Goal: Task Accomplishment & Management: Complete application form

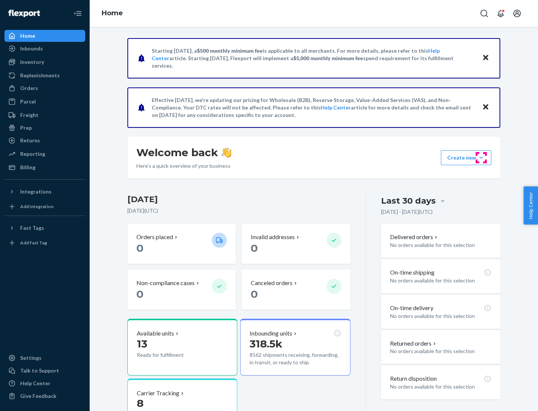
click at [481, 158] on button "Create new Create new inbound Create new order Create new product" at bounding box center [466, 157] width 50 height 15
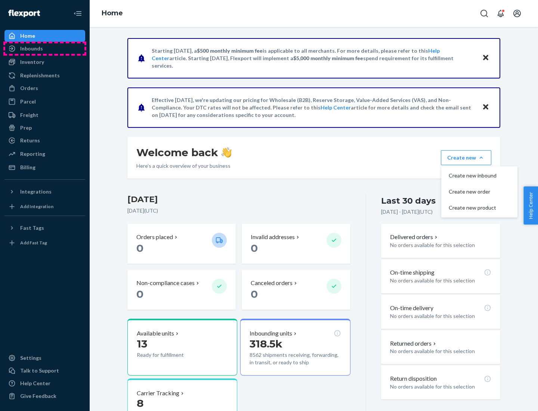
click at [45, 49] on div "Inbounds" at bounding box center [44, 48] width 79 height 10
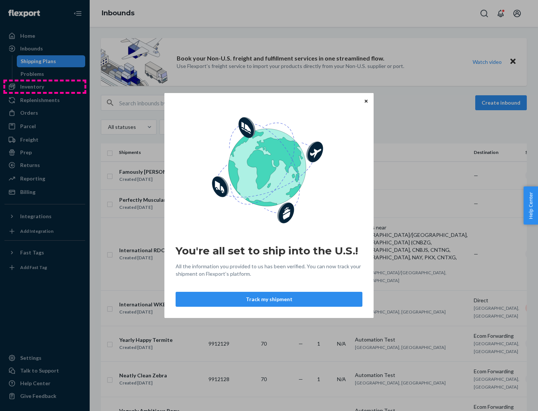
click at [45, 87] on div "You're all set to ship into the U.S.! All the information you provided to us ha…" at bounding box center [269, 205] width 538 height 411
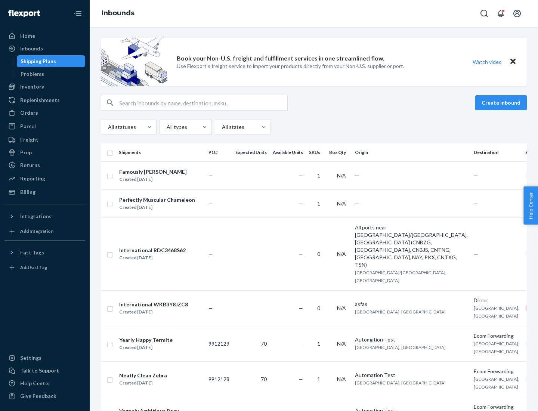
click at [314, 13] on div "Inbounds" at bounding box center [314, 13] width 448 height 27
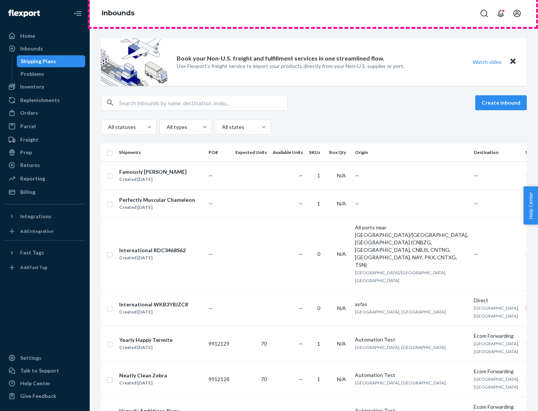
click at [314, 13] on div "Inbounds" at bounding box center [314, 13] width 448 height 27
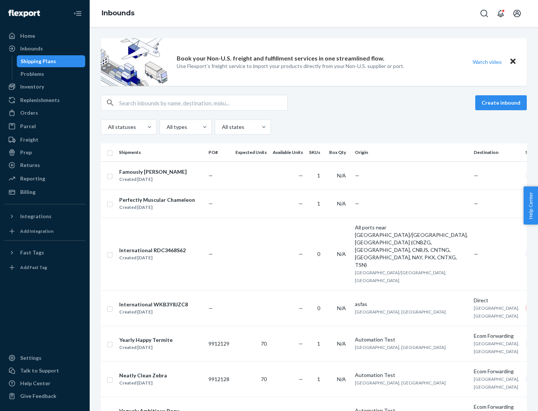
click at [314, 127] on div "All statuses All types All states" at bounding box center [314, 127] width 426 height 15
click at [37, 61] on div "Shipping Plans" at bounding box center [38, 61] width 35 height 7
click at [502, 103] on button "Create inbound" at bounding box center [501, 102] width 52 height 15
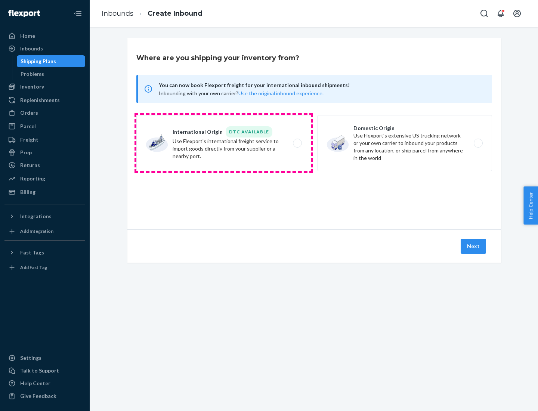
click at [224, 143] on label "International Origin DTC Available Use Flexport's international freight service…" at bounding box center [223, 143] width 175 height 56
click at [297, 143] on input "International Origin DTC Available Use Flexport's international freight service…" at bounding box center [299, 143] width 5 height 5
radio input "true"
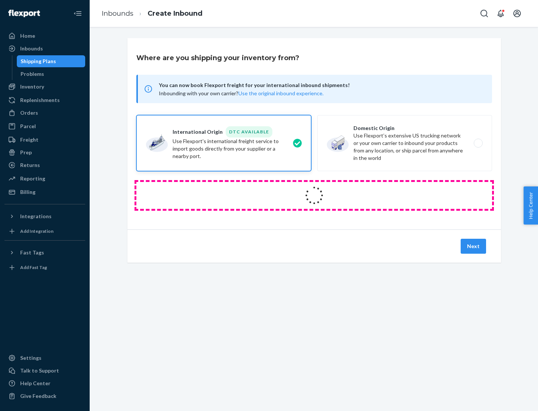
click at [314, 195] on icon at bounding box center [314, 195] width 21 height 21
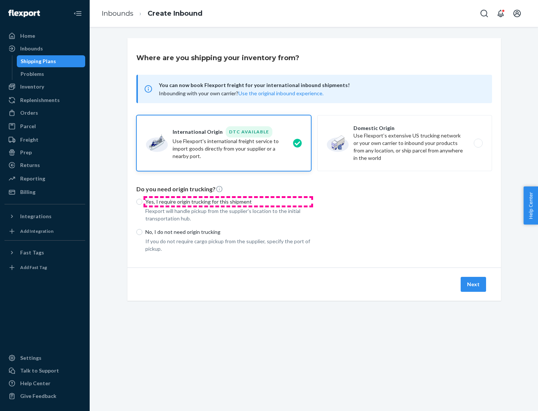
click at [228, 201] on p "Yes, I require origin trucking for this shipment" at bounding box center [228, 201] width 166 height 7
click at [142, 201] on input "Yes, I require origin trucking for this shipment" at bounding box center [139, 202] width 6 height 6
radio input "true"
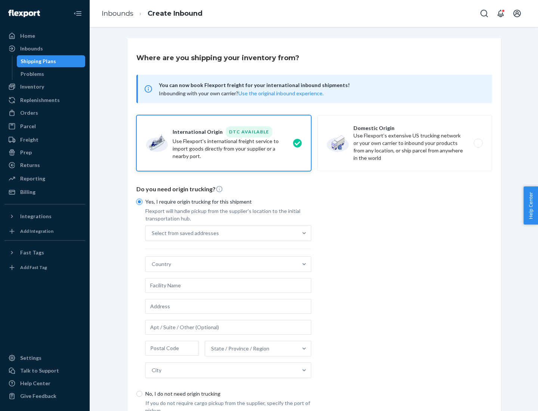
scroll to position [14, 0]
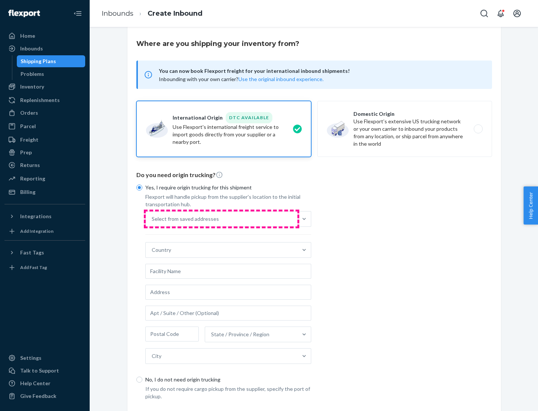
click at [222, 219] on div "Select from saved addresses" at bounding box center [222, 218] width 152 height 15
click at [152, 219] on input "Select from saved addresses" at bounding box center [152, 218] width 1 height 7
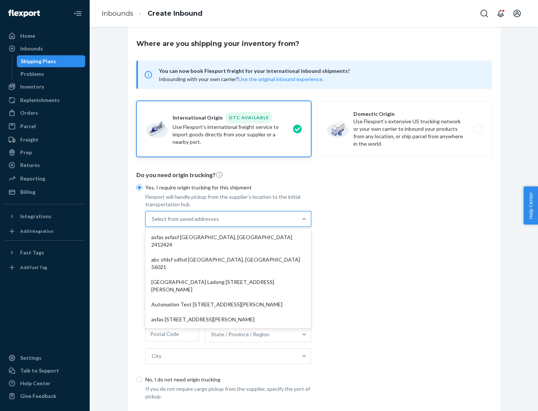
scroll to position [33, 0]
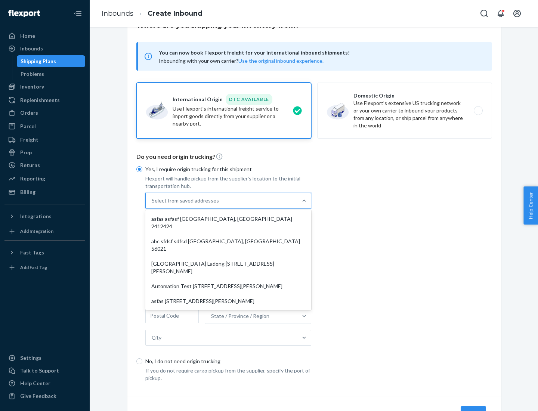
click at [228, 219] on div "asfas asfasf [GEOGRAPHIC_DATA], [GEOGRAPHIC_DATA] 2412424" at bounding box center [228, 222] width 163 height 22
click at [152, 204] on input "option asfas asfasf [GEOGRAPHIC_DATA], [GEOGRAPHIC_DATA] 2412424 focused, 1 of …" at bounding box center [152, 200] width 1 height 7
type input "asfas"
type input "asfasf"
type input "2412424"
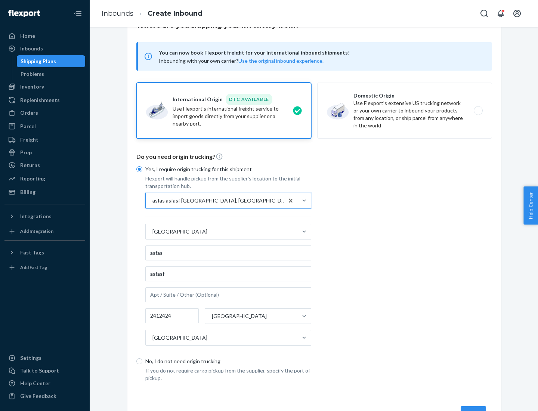
scroll to position [70, 0]
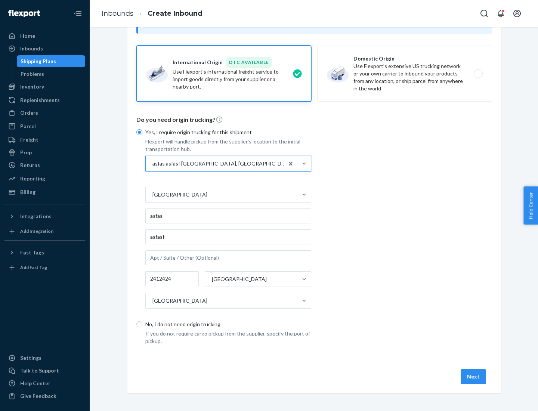
click at [474, 376] on button "Next" at bounding box center [473, 376] width 25 height 15
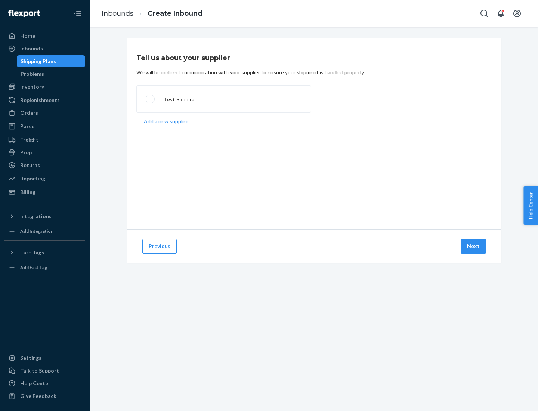
click at [224, 99] on label "Test Supplier" at bounding box center [223, 99] width 175 height 28
click at [151, 99] on input "Test Supplier" at bounding box center [148, 99] width 5 height 5
radio input "true"
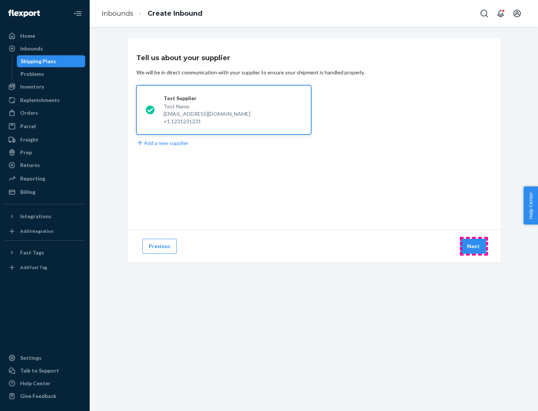
click at [474, 246] on button "Next" at bounding box center [473, 246] width 25 height 15
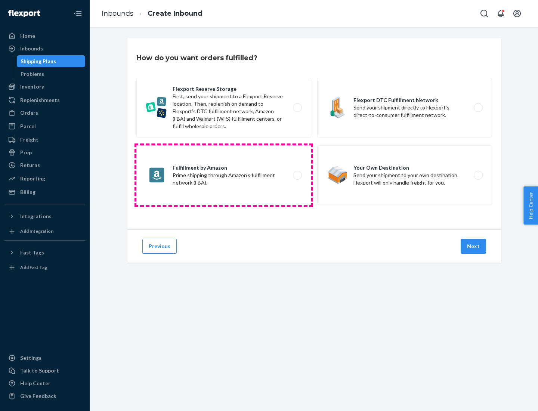
click at [224, 175] on label "Fulfillment by Amazon Prime shipping through Amazon’s fulfillment network (FBA)." at bounding box center [223, 175] width 175 height 60
click at [297, 175] on input "Fulfillment by Amazon Prime shipping through Amazon’s fulfillment network (FBA)." at bounding box center [299, 175] width 5 height 5
radio input "true"
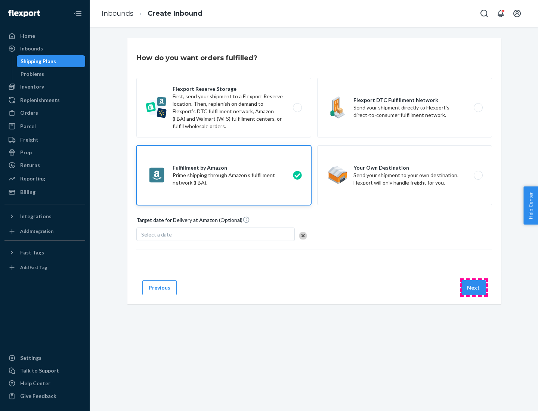
click at [474, 288] on button "Next" at bounding box center [473, 287] width 25 height 15
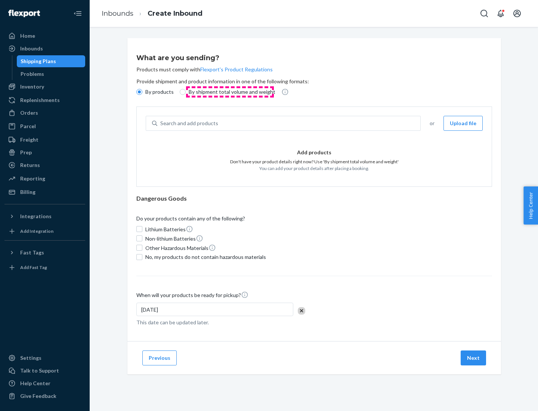
click at [230, 92] on p "By shipment total volume and weight" at bounding box center [232, 91] width 87 height 7
click at [186, 92] on input "By shipment total volume and weight" at bounding box center [183, 92] width 6 height 6
radio input "true"
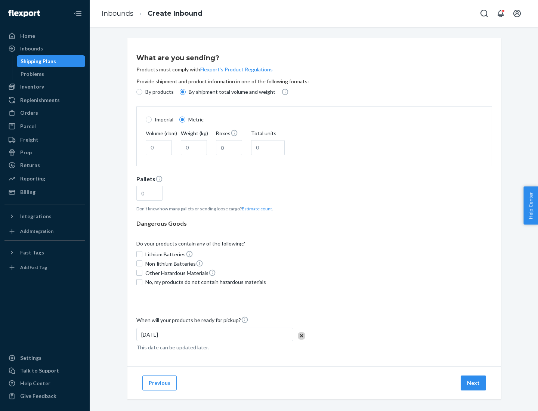
click at [159, 92] on p "By products" at bounding box center [159, 91] width 28 height 7
click at [142, 92] on input "By products" at bounding box center [139, 92] width 6 height 6
radio input "true"
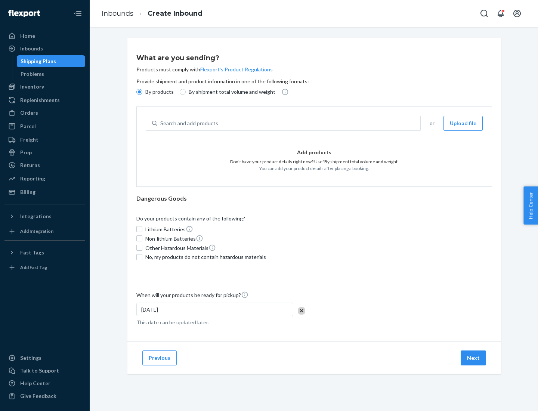
click at [289, 123] on div "Search and add products" at bounding box center [288, 123] width 263 height 13
click at [161, 123] on input "Search and add products" at bounding box center [160, 123] width 1 height 7
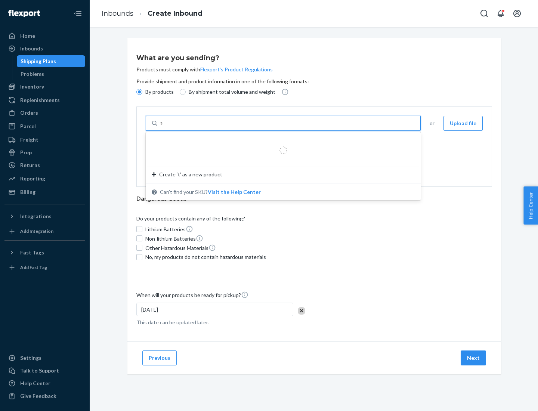
type input "test"
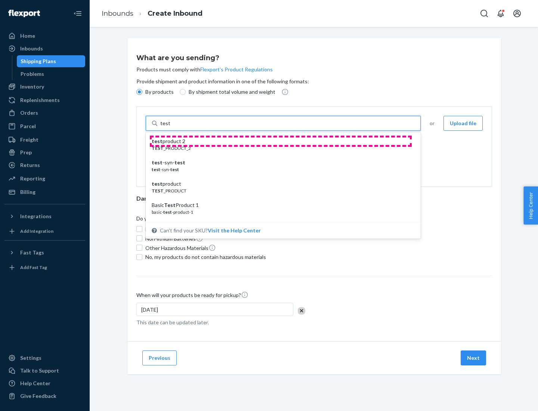
click at [281, 141] on div "test product 2" at bounding box center [280, 141] width 257 height 7
click at [170, 127] on input "test" at bounding box center [165, 123] width 10 height 7
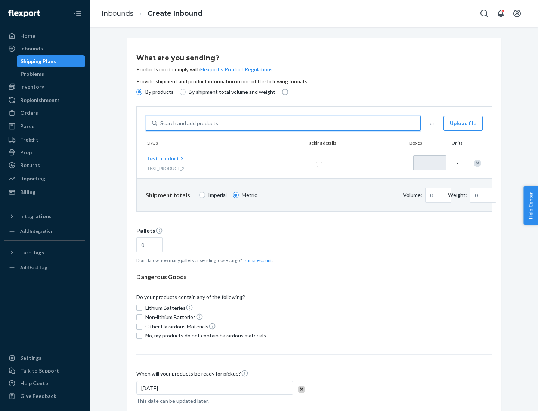
type input "1"
type input "0.02"
type input "22.23"
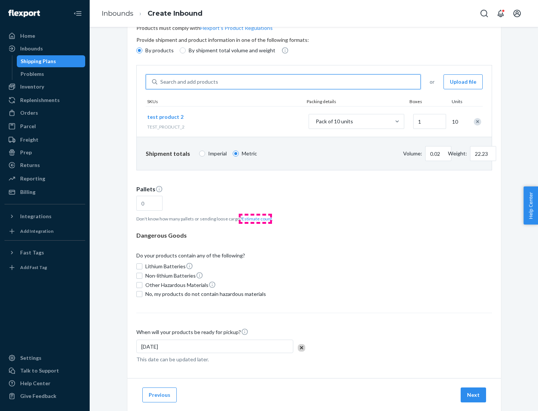
click at [255, 219] on button "Estimate count" at bounding box center [257, 219] width 30 height 6
type input "1"
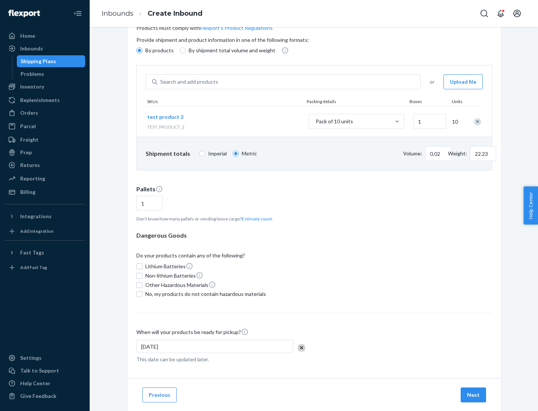
scroll to position [60, 0]
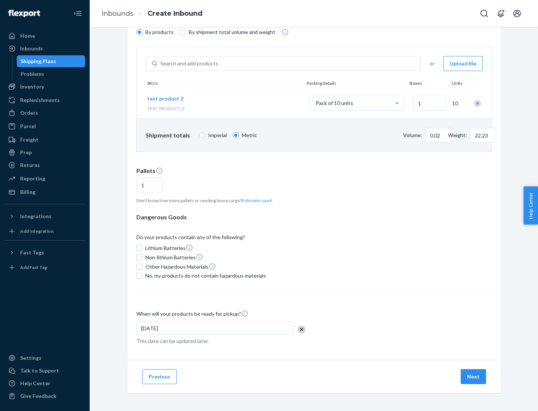
click at [204, 276] on span "No, my products do not contain hazardous materials" at bounding box center [205, 275] width 121 height 7
click at [142, 276] on input "No, my products do not contain hazardous materials" at bounding box center [139, 276] width 6 height 6
checkbox input "true"
click at [474, 377] on button "Next" at bounding box center [473, 376] width 25 height 15
